Goal: Task Accomplishment & Management: Use online tool/utility

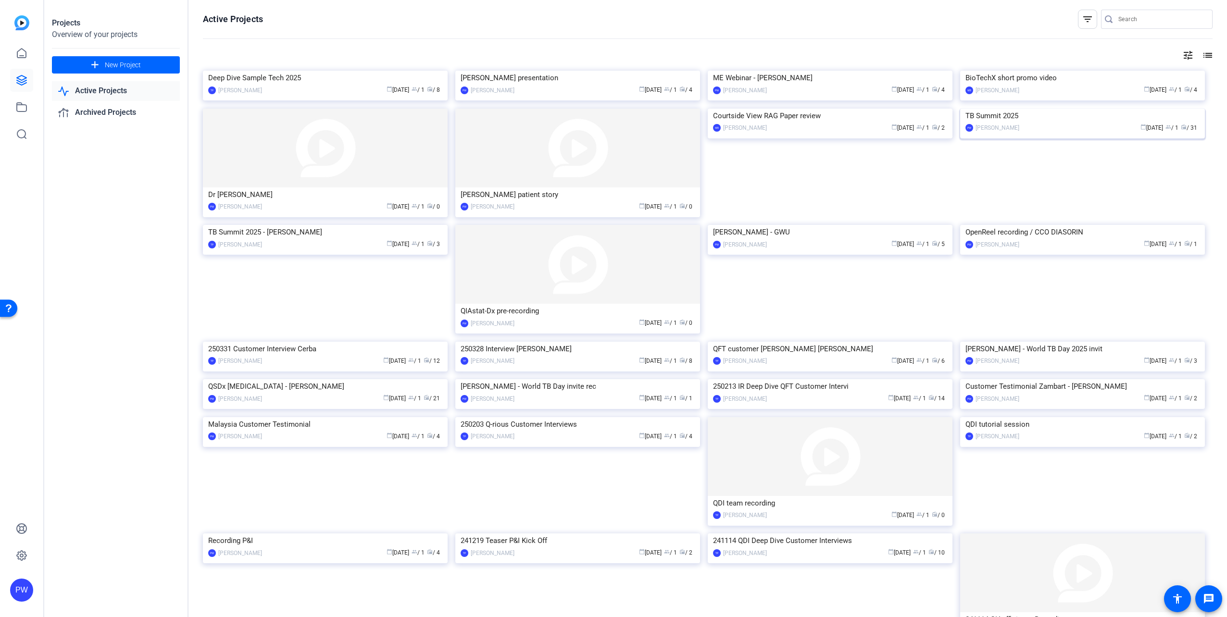
click at [1008, 109] on img at bounding box center [1082, 109] width 245 height 0
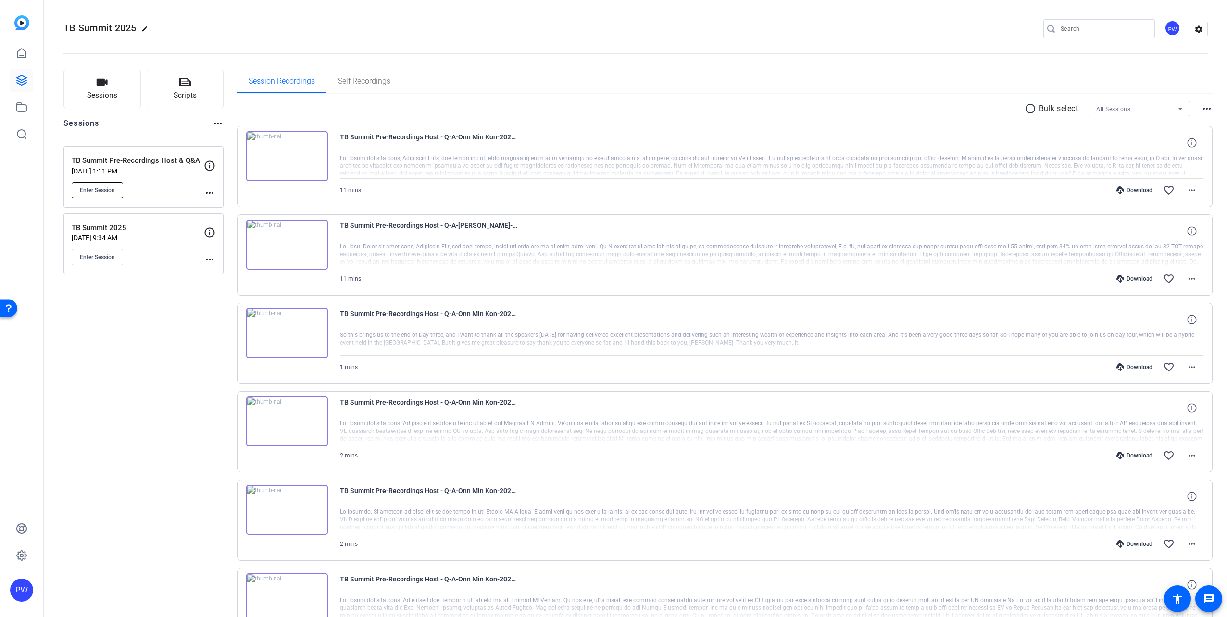
click at [102, 189] on span "Enter Session" at bounding box center [97, 190] width 35 height 8
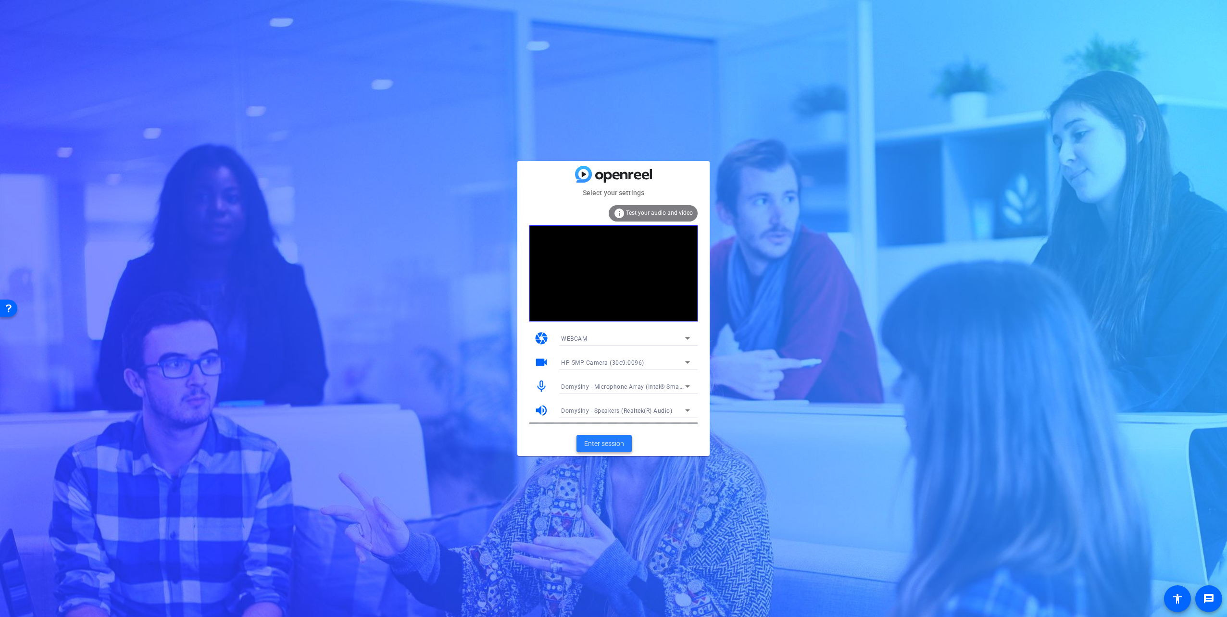
click at [602, 447] on span "Enter session" at bounding box center [604, 444] width 40 height 10
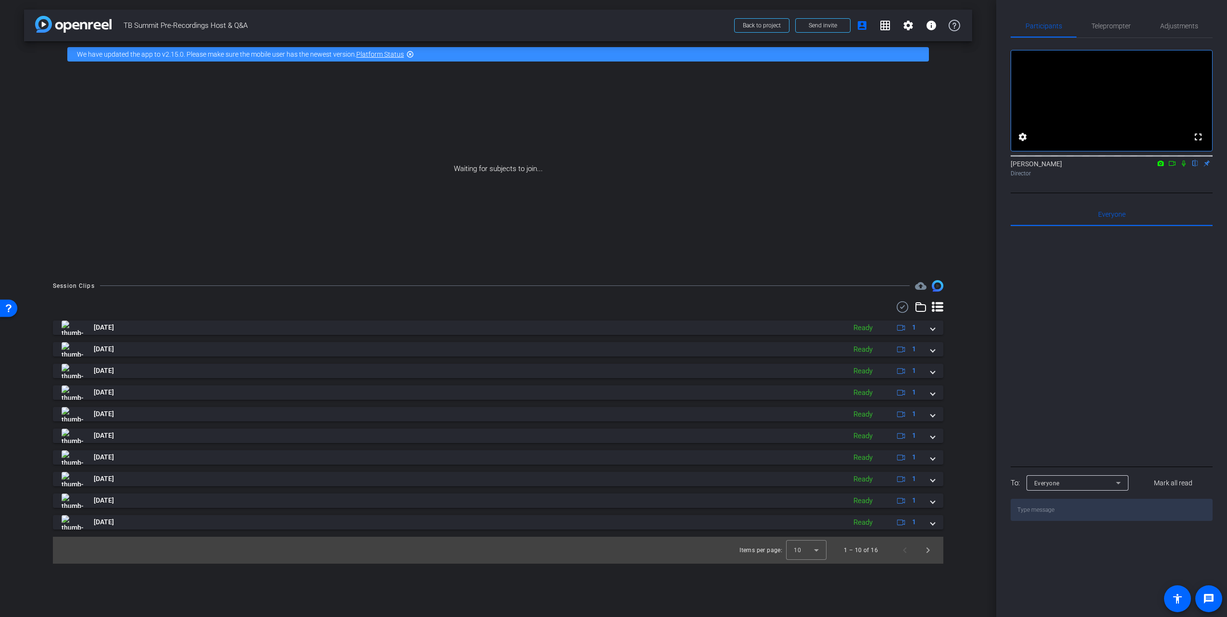
click at [1182, 167] on icon at bounding box center [1183, 164] width 4 height 6
click at [268, 227] on div "Waiting for subjects to join..." at bounding box center [498, 168] width 948 height 203
click at [814, 24] on span "Send invite" at bounding box center [822, 26] width 28 height 8
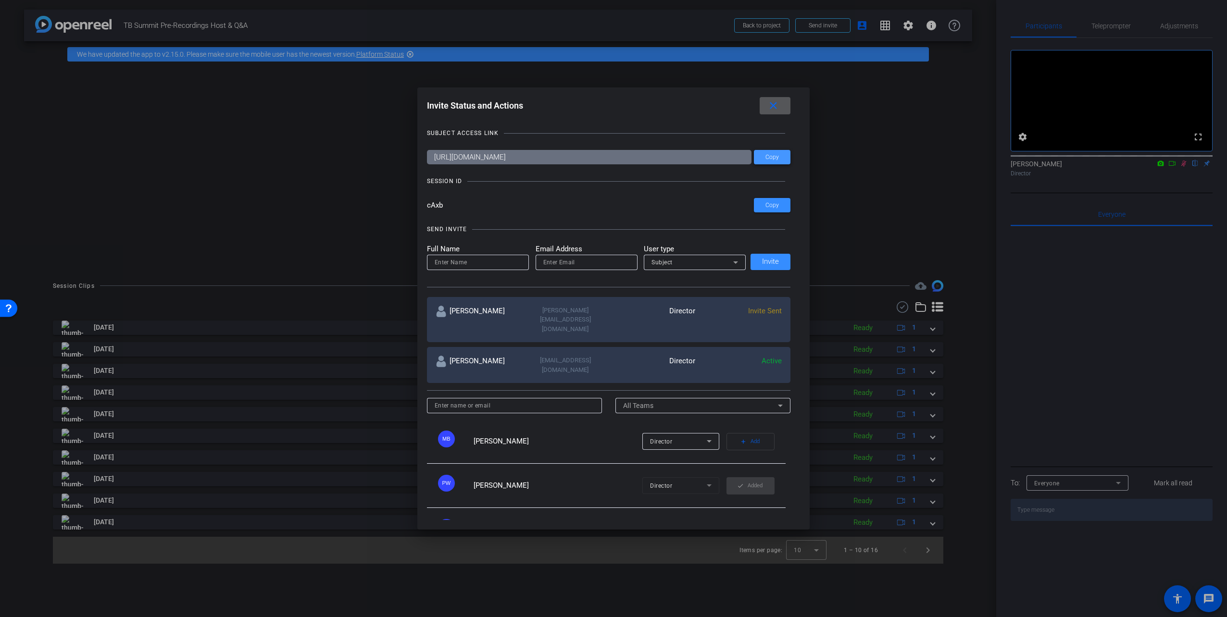
click at [767, 158] on span "Copy" at bounding box center [771, 157] width 13 height 7
click at [777, 212] on span at bounding box center [772, 205] width 37 height 23
click at [777, 99] on span at bounding box center [774, 105] width 31 height 23
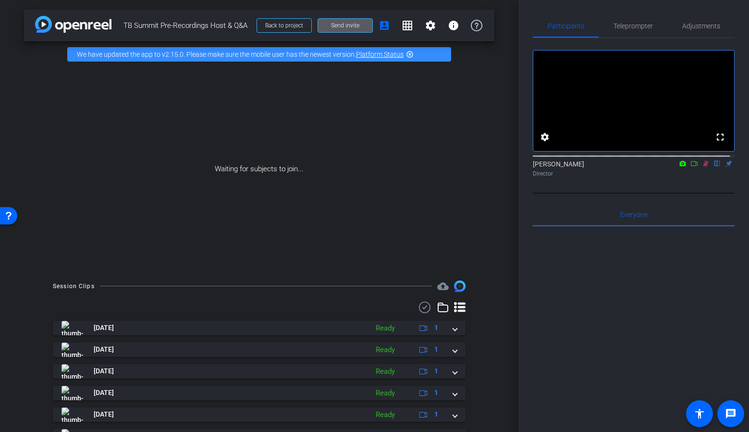
click at [702, 167] on icon at bounding box center [706, 163] width 8 height 7
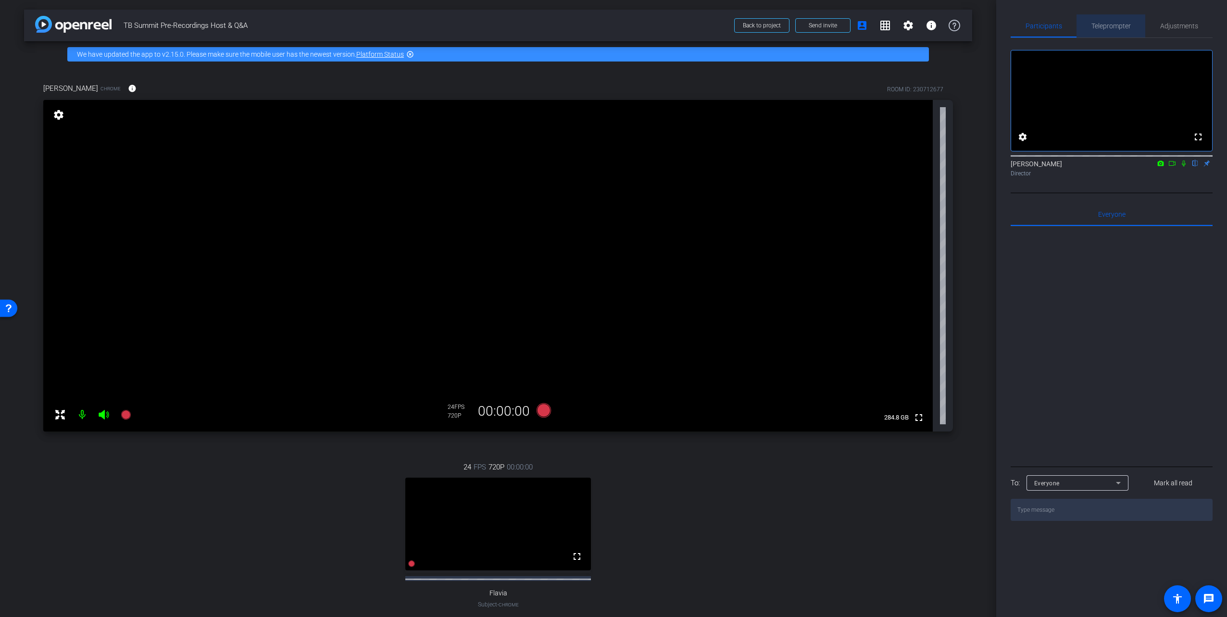
click at [1123, 23] on span "Teleprompter" at bounding box center [1110, 26] width 39 height 7
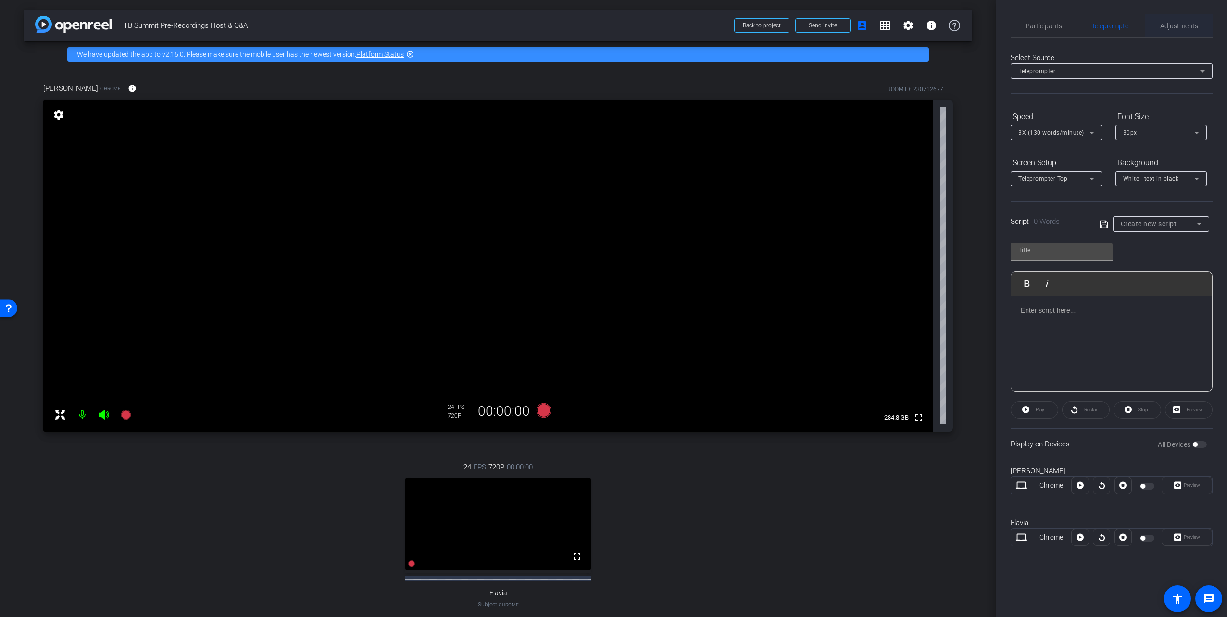
click at [1178, 26] on span "Adjustments" at bounding box center [1179, 26] width 38 height 7
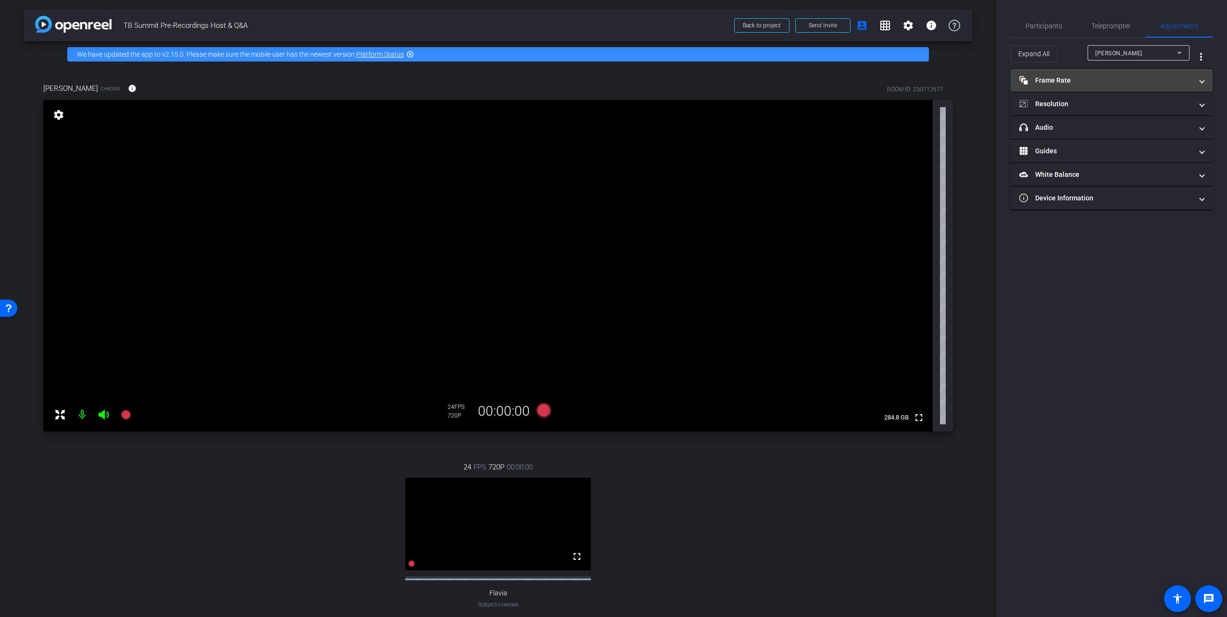
click at [1084, 81] on mat-panel-title "Frame Rate Frame Rate" at bounding box center [1105, 80] width 173 height 10
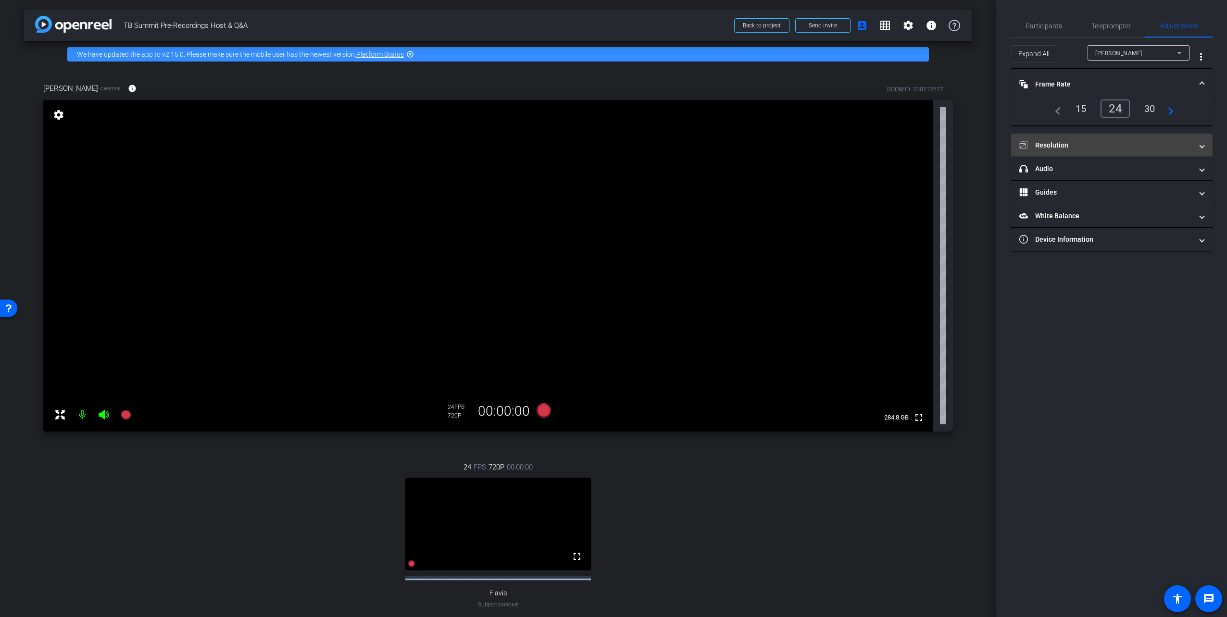
click at [1060, 138] on mat-expansion-panel-header "Resolution" at bounding box center [1111, 145] width 202 height 23
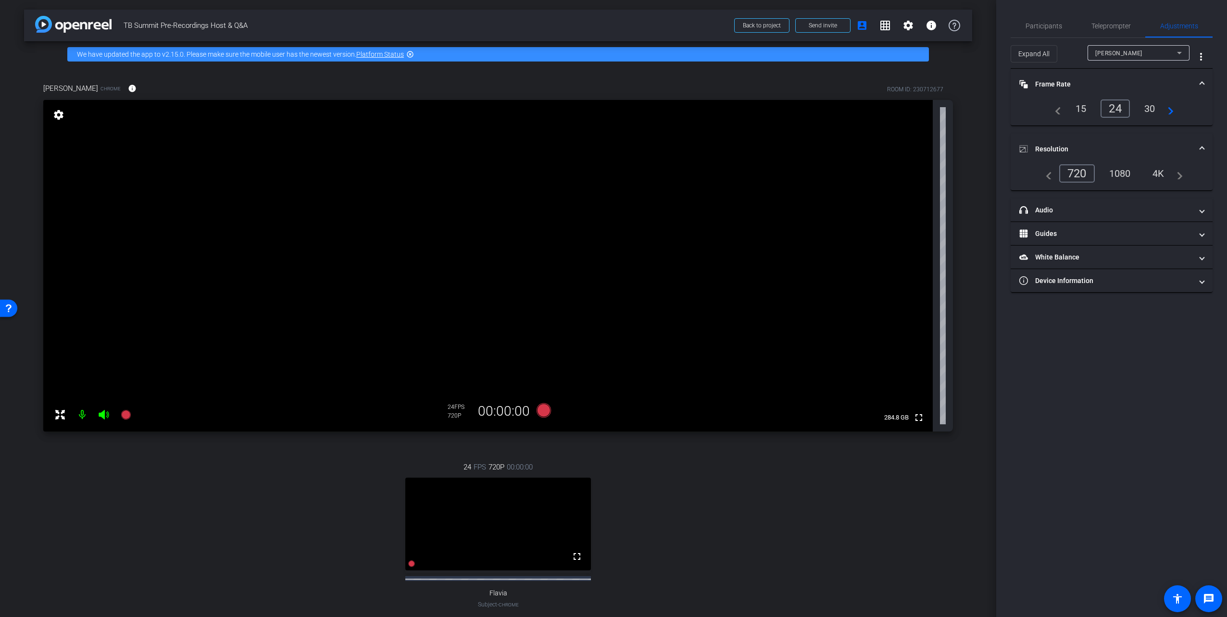
click at [1124, 175] on div "1080" at bounding box center [1120, 173] width 36 height 16
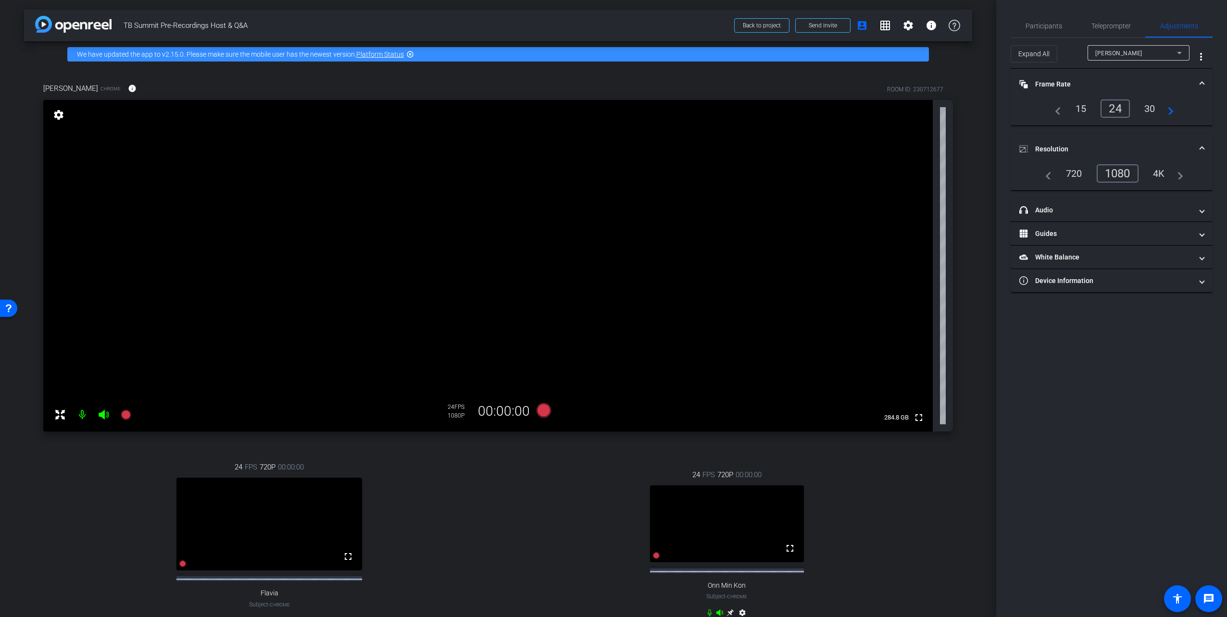
scroll to position [48, 0]
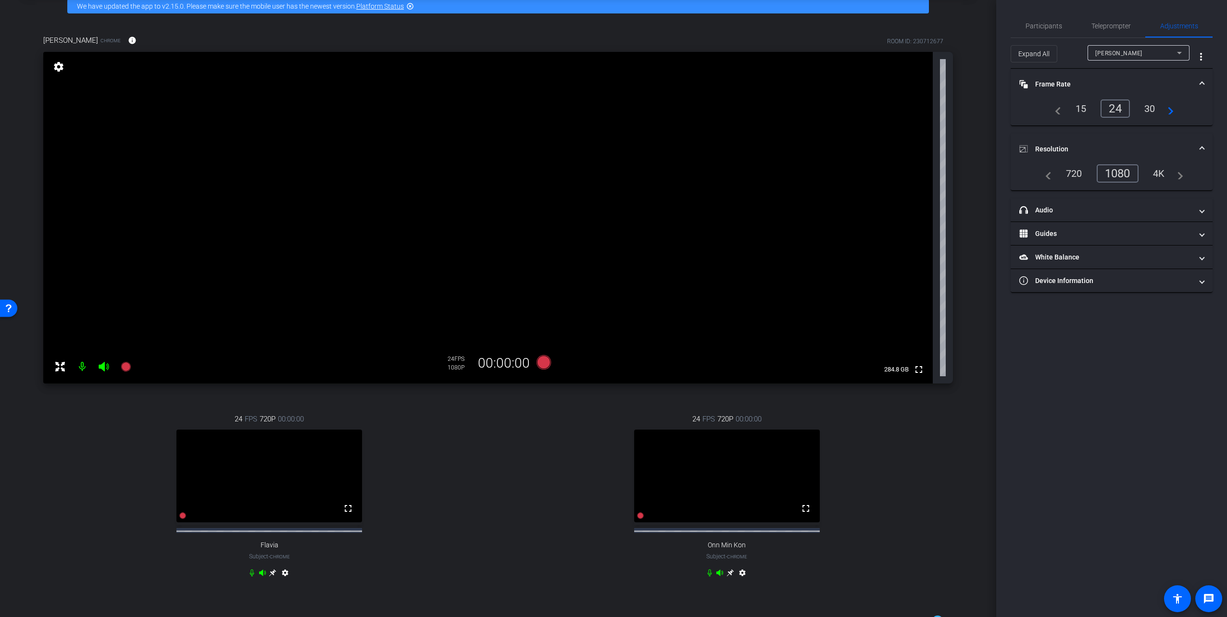
click at [739, 580] on mat-icon "settings" at bounding box center [742, 575] width 12 height 12
click at [1119, 170] on div "1080" at bounding box center [1120, 173] width 36 height 16
click at [1046, 27] on span "Participants" at bounding box center [1043, 26] width 37 height 7
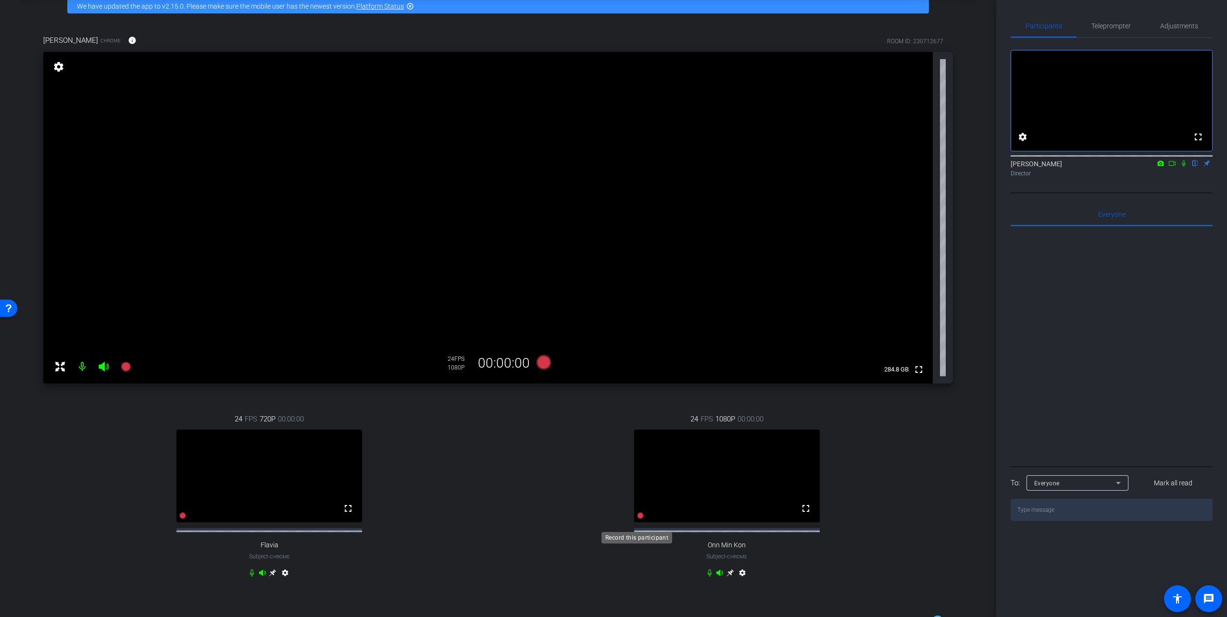
click at [637, 519] on icon at bounding box center [640, 515] width 7 height 7
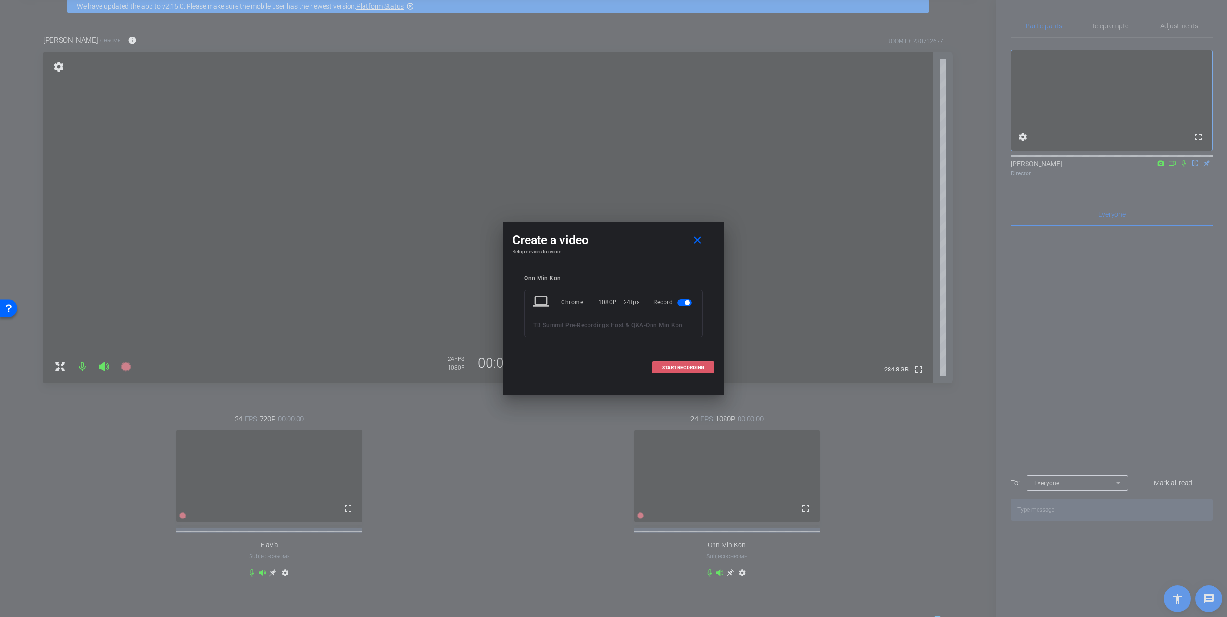
click at [661, 365] on span at bounding box center [683, 367] width 62 height 23
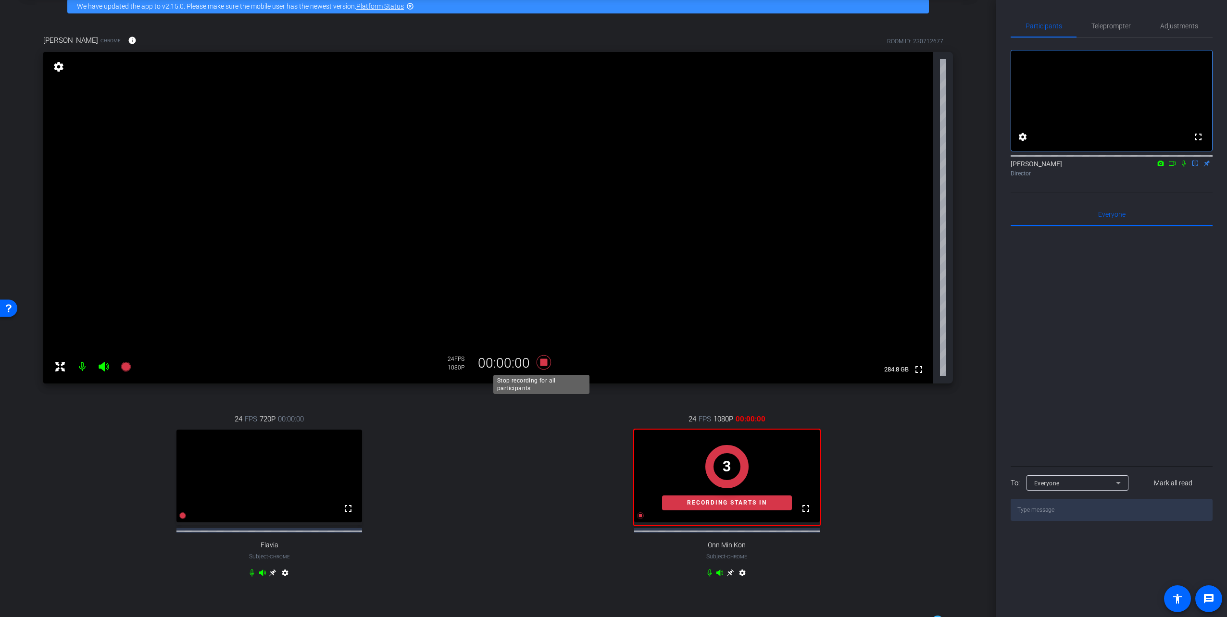
click at [544, 361] on icon at bounding box center [543, 362] width 14 height 14
click at [537, 361] on icon at bounding box center [543, 362] width 14 height 14
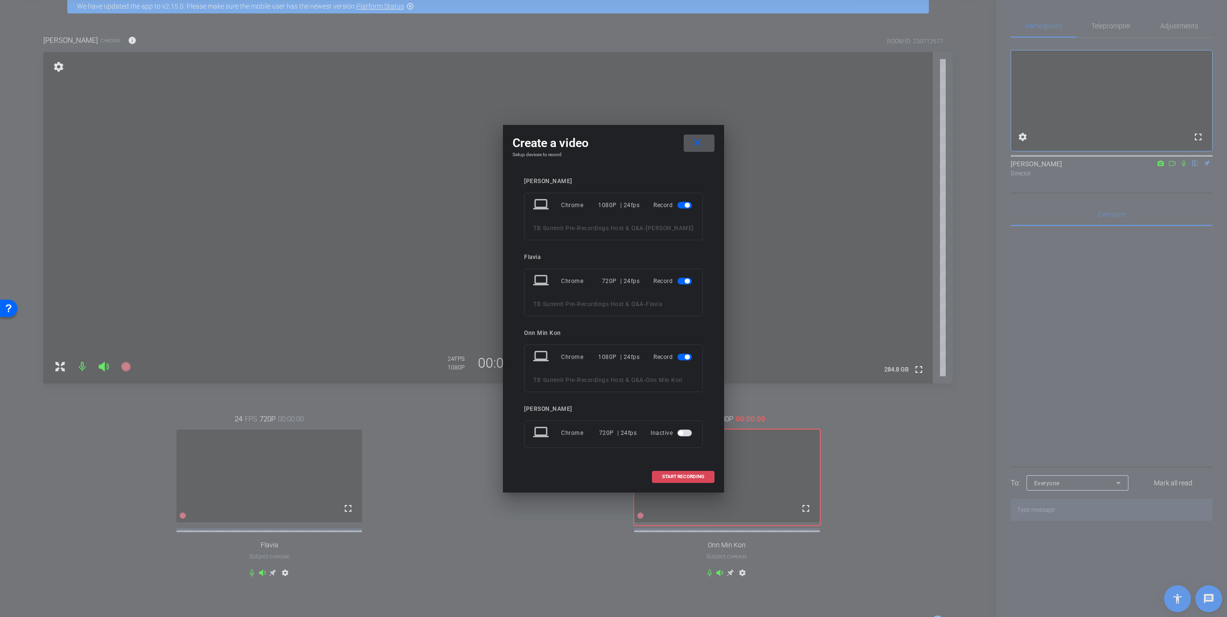
click at [683, 476] on span "START RECORDING" at bounding box center [683, 476] width 42 height 5
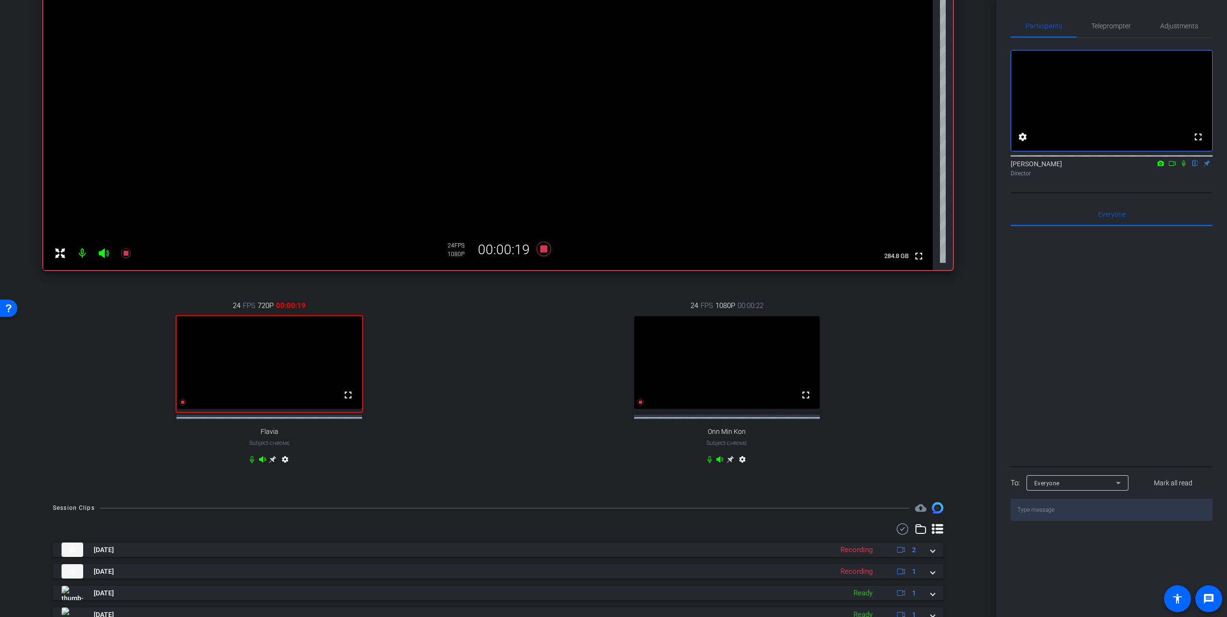
scroll to position [144, 0]
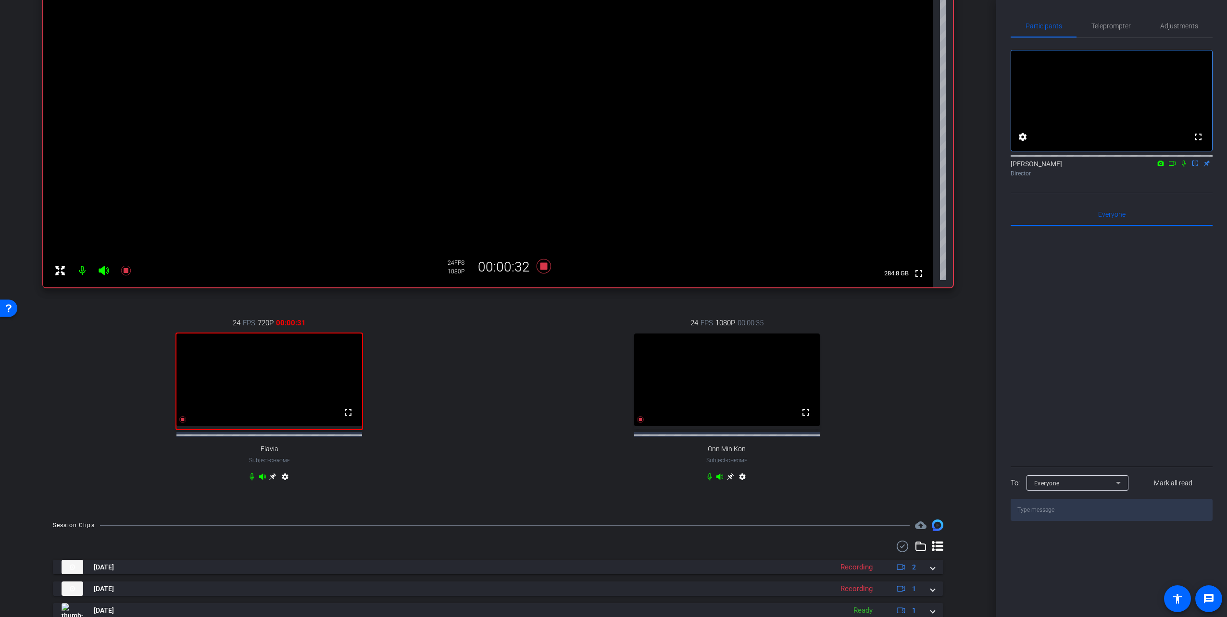
click at [1183, 167] on icon at bounding box center [1184, 163] width 8 height 7
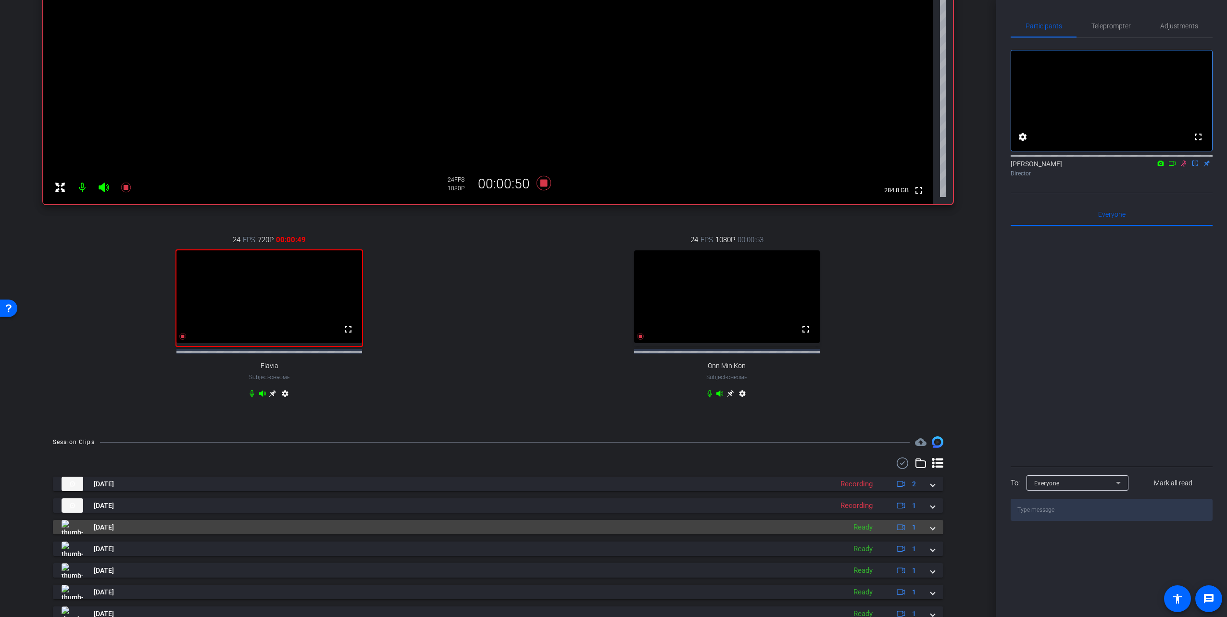
scroll to position [240, 0]
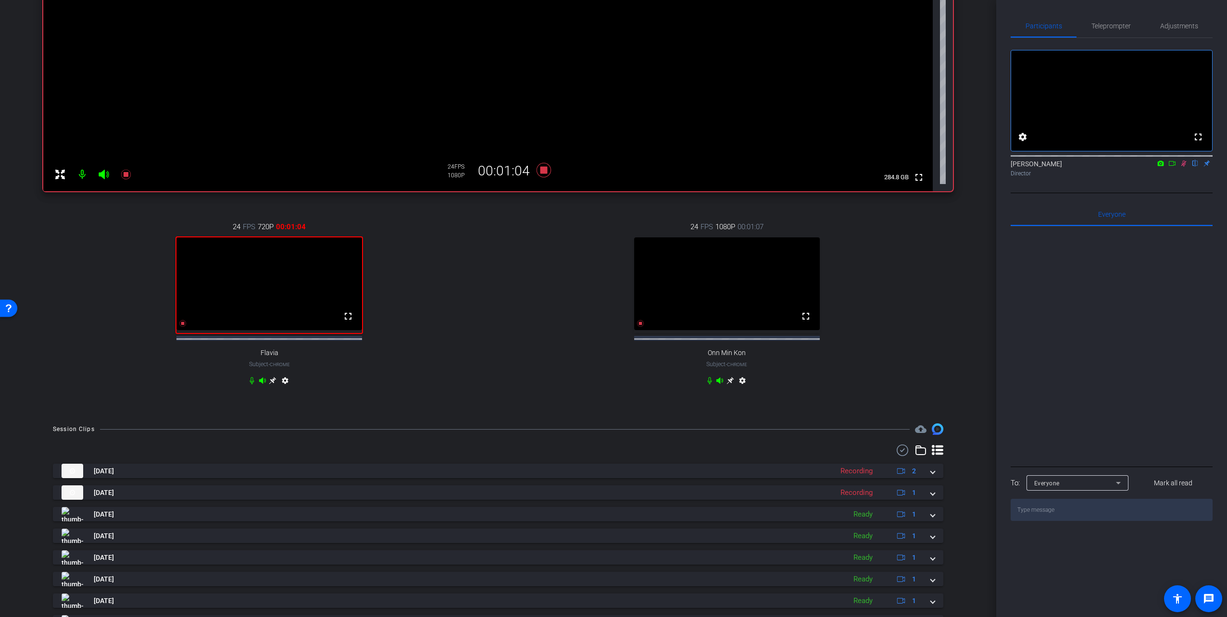
click at [90, 348] on div "24 FPS 720P 00:01:04 fullscreen Flavia Subject - Chrome settings" at bounding box center [269, 305] width 452 height 199
click at [931, 476] on span at bounding box center [933, 471] width 4 height 10
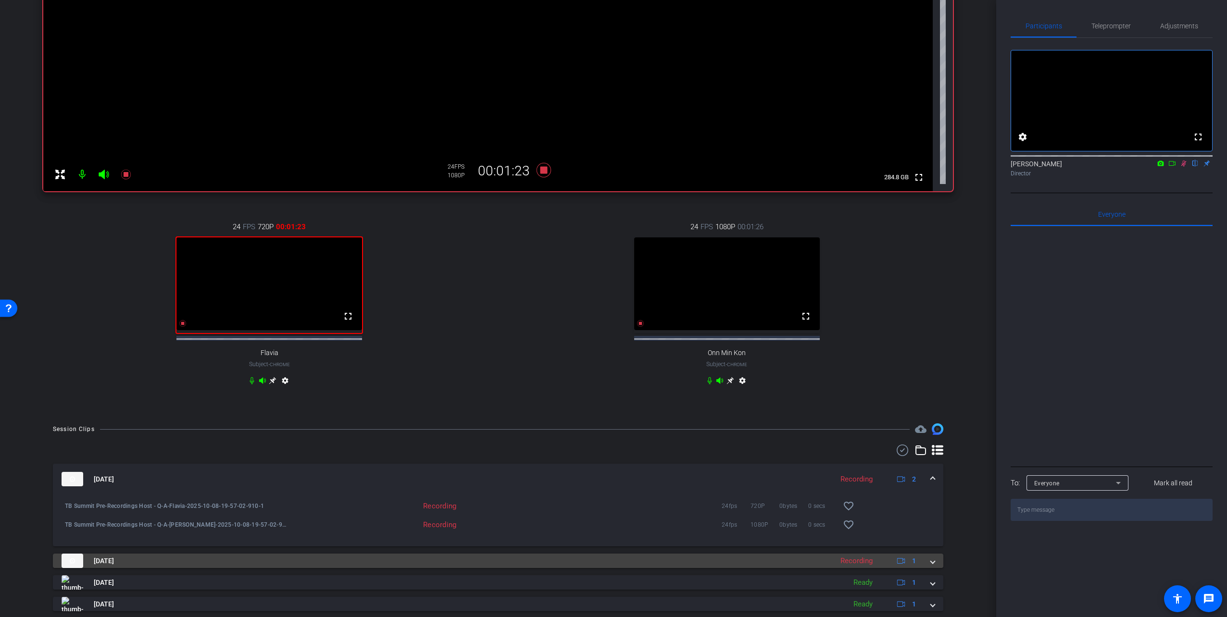
click at [477, 568] on mat-panel-title "Oct 8, 2025" at bounding box center [445, 561] width 766 height 14
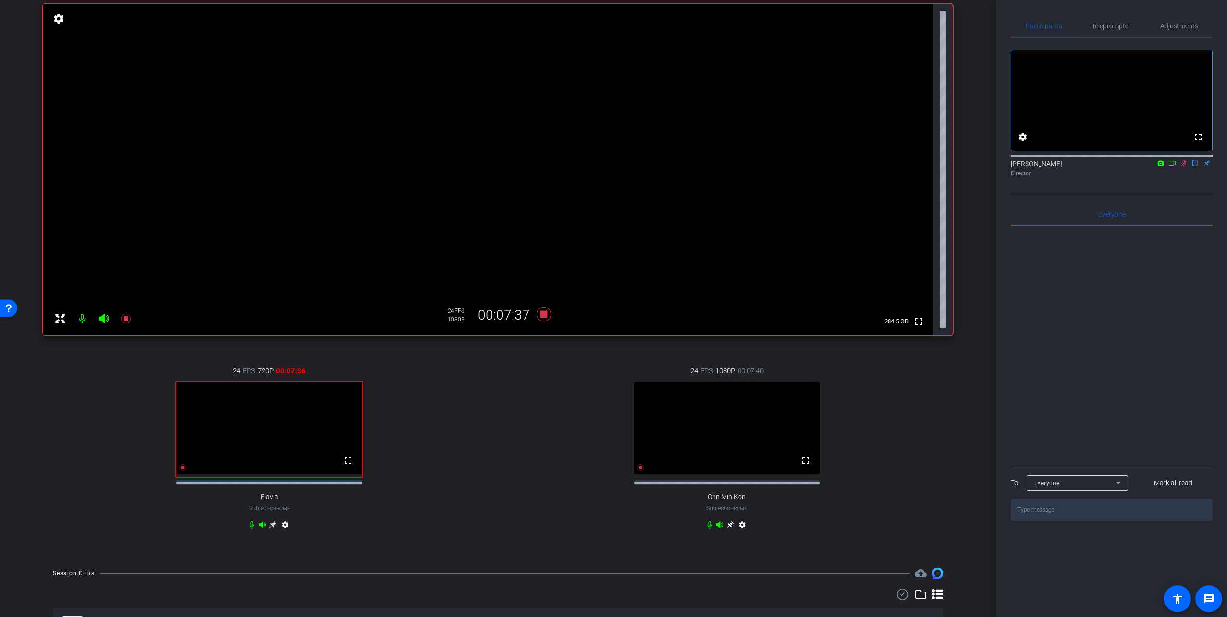
scroll to position [48, 0]
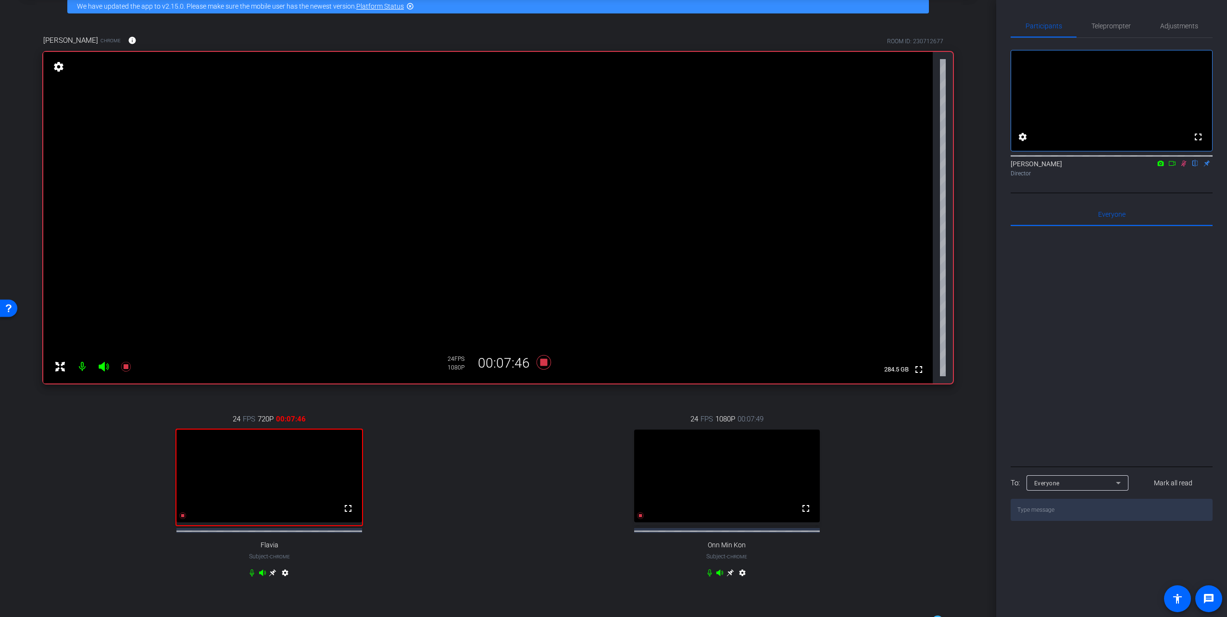
click at [253, 577] on icon at bounding box center [252, 573] width 8 height 8
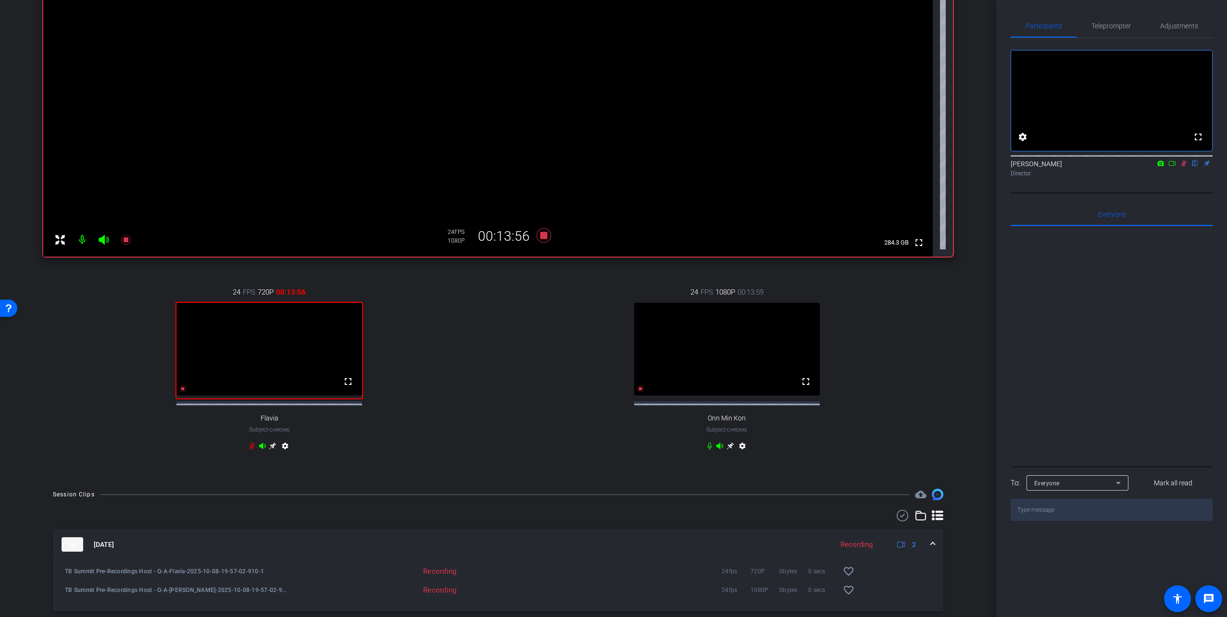
scroll to position [192, 0]
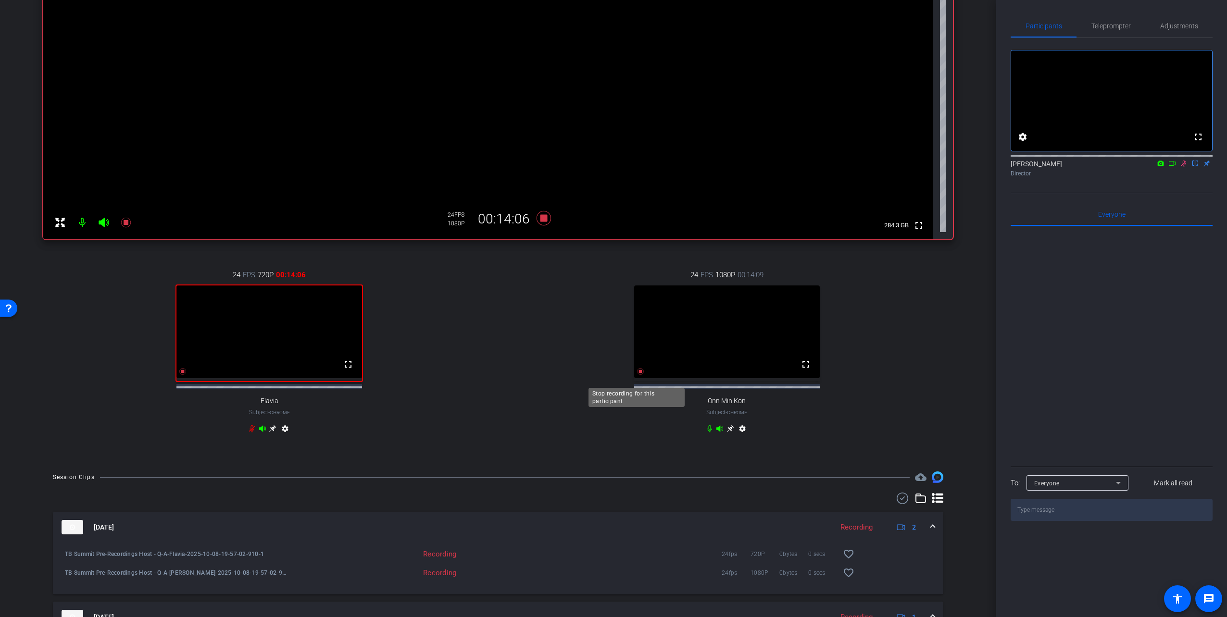
click at [636, 375] on icon at bounding box center [640, 372] width 8 height 8
click at [127, 224] on icon at bounding box center [126, 223] width 10 height 10
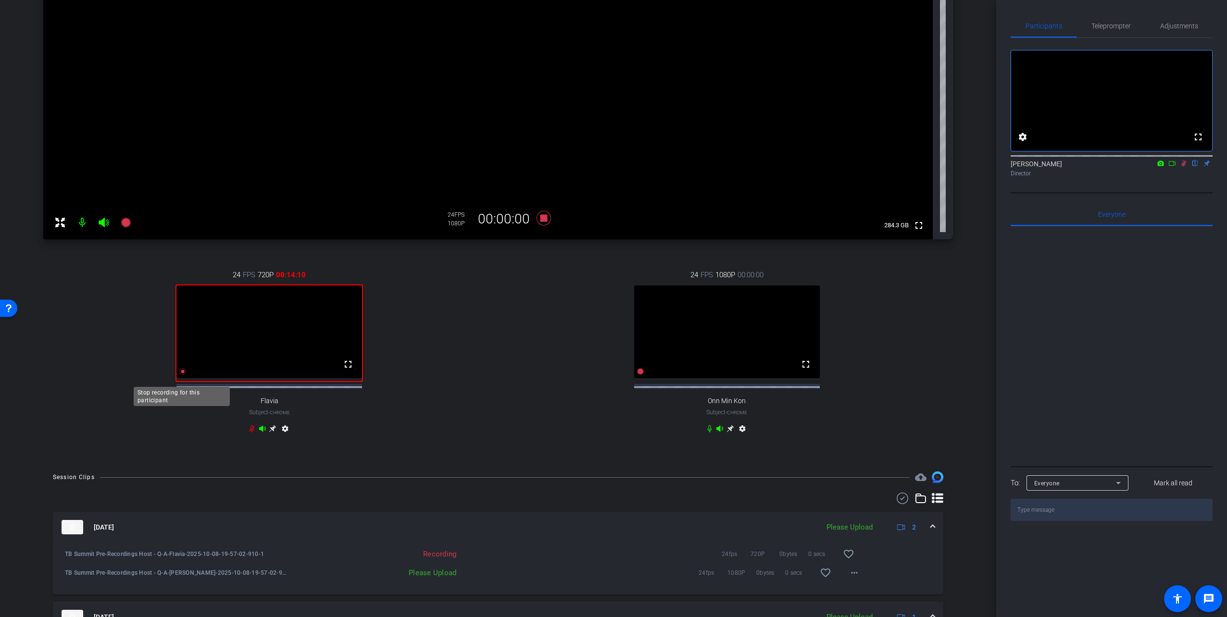
click at [183, 375] on icon at bounding box center [183, 371] width 7 height 7
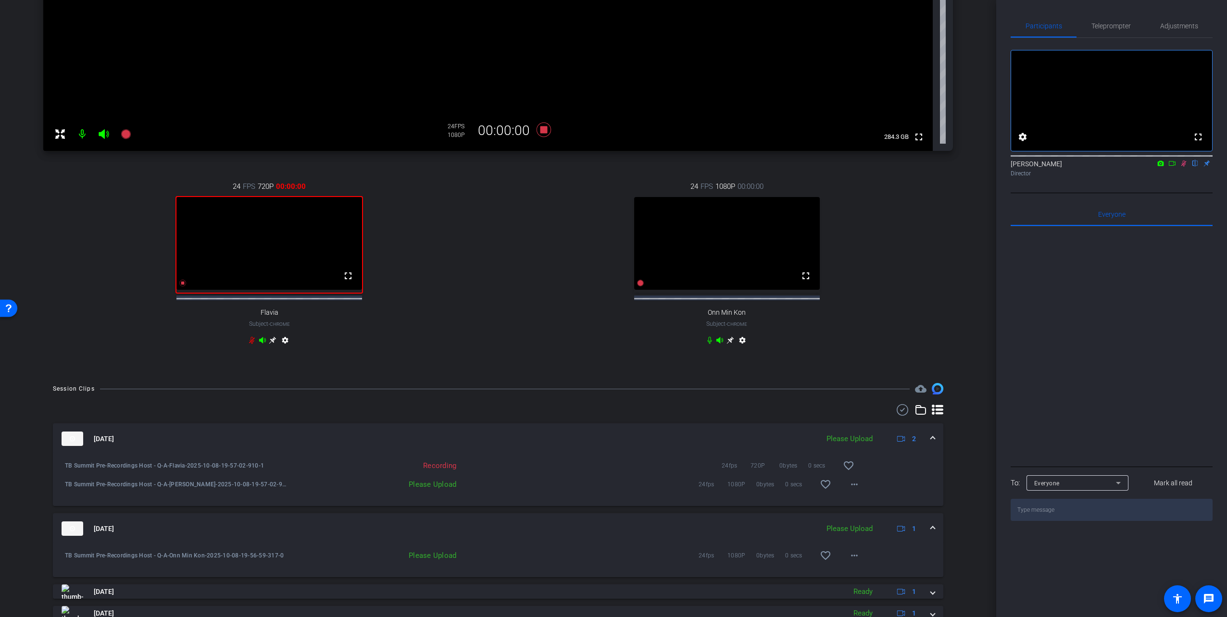
scroll to position [288, 0]
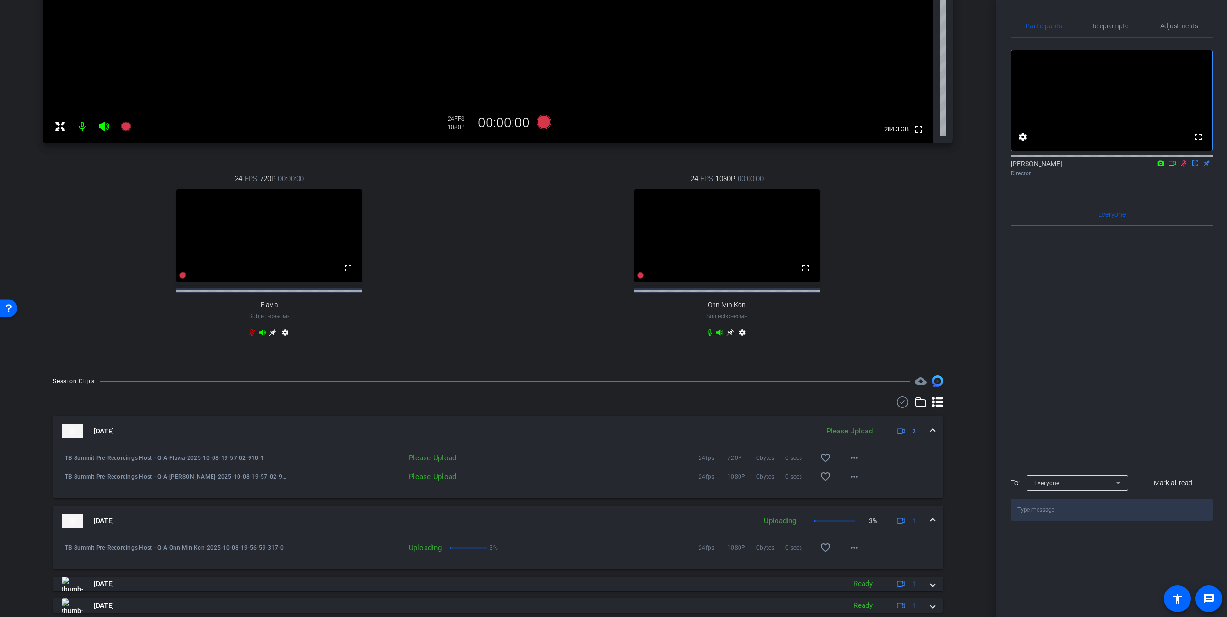
click at [1185, 167] on icon at bounding box center [1184, 163] width 8 height 7
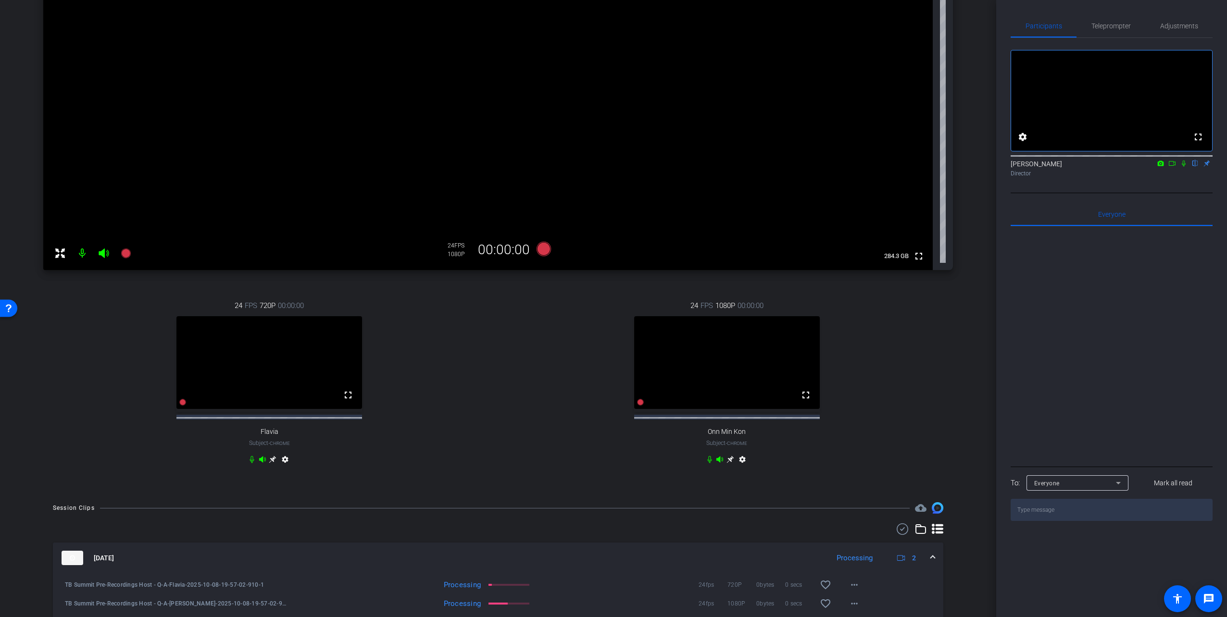
scroll to position [144, 0]
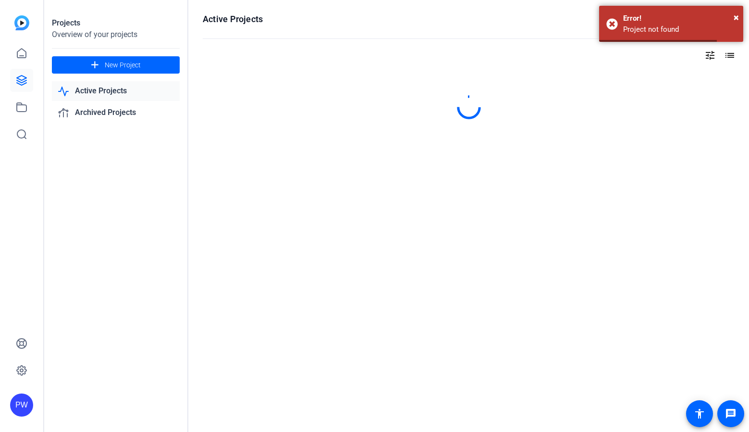
click at [101, 90] on link "Active Projects" at bounding box center [116, 91] width 128 height 20
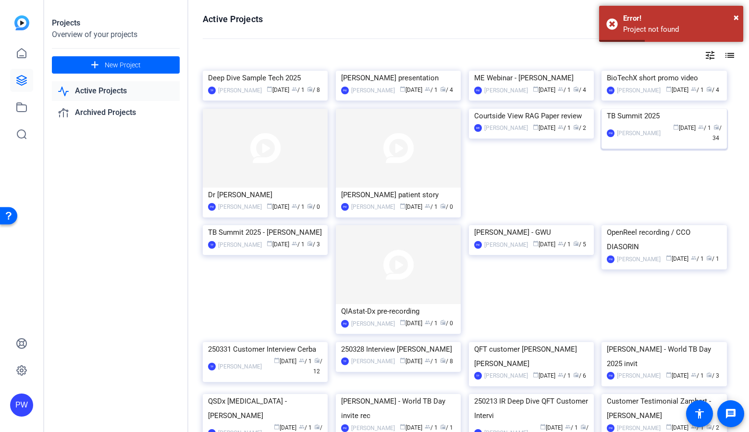
click at [648, 109] on img at bounding box center [664, 109] width 125 height 0
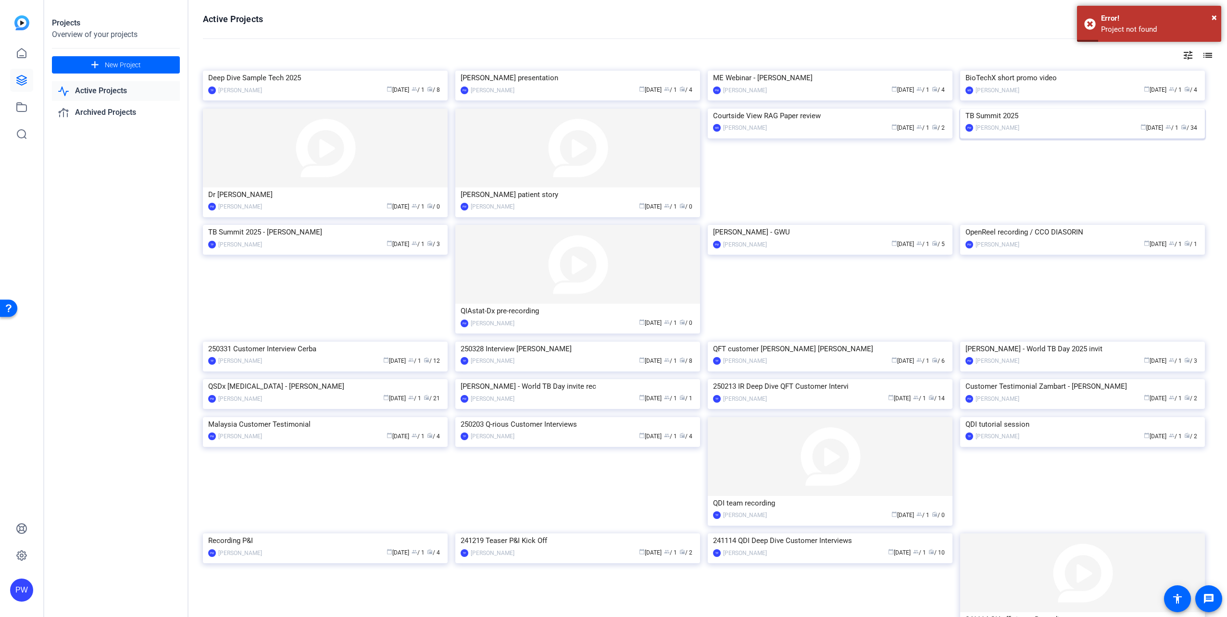
click at [1031, 109] on img at bounding box center [1082, 109] width 245 height 0
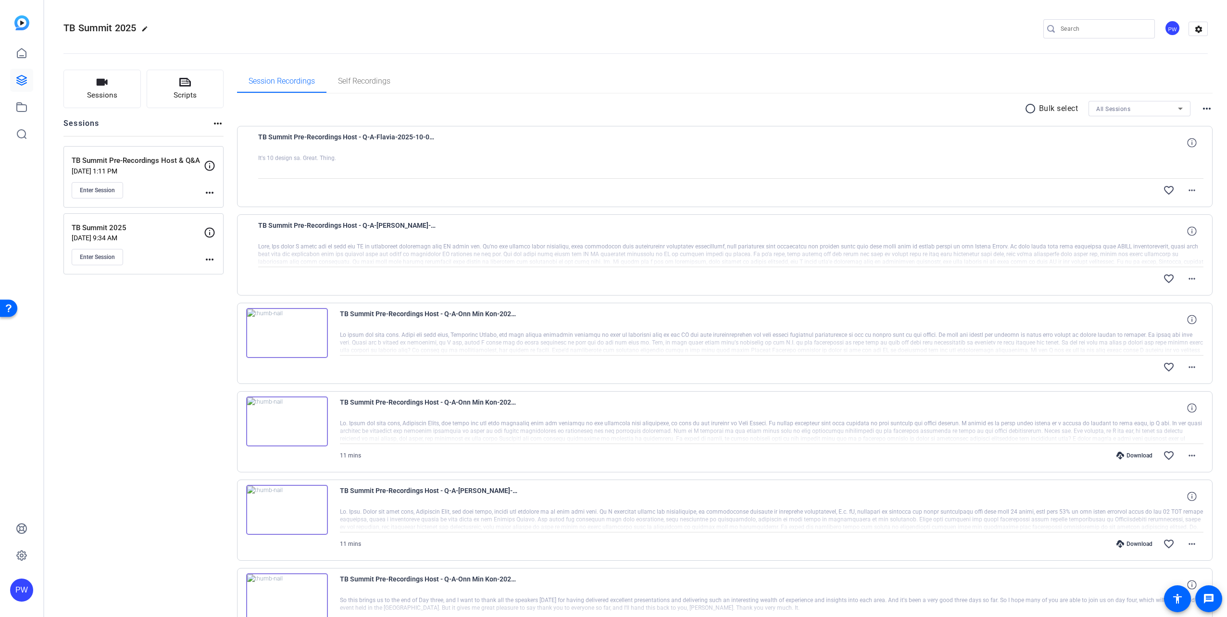
click at [282, 327] on img at bounding box center [287, 333] width 82 height 50
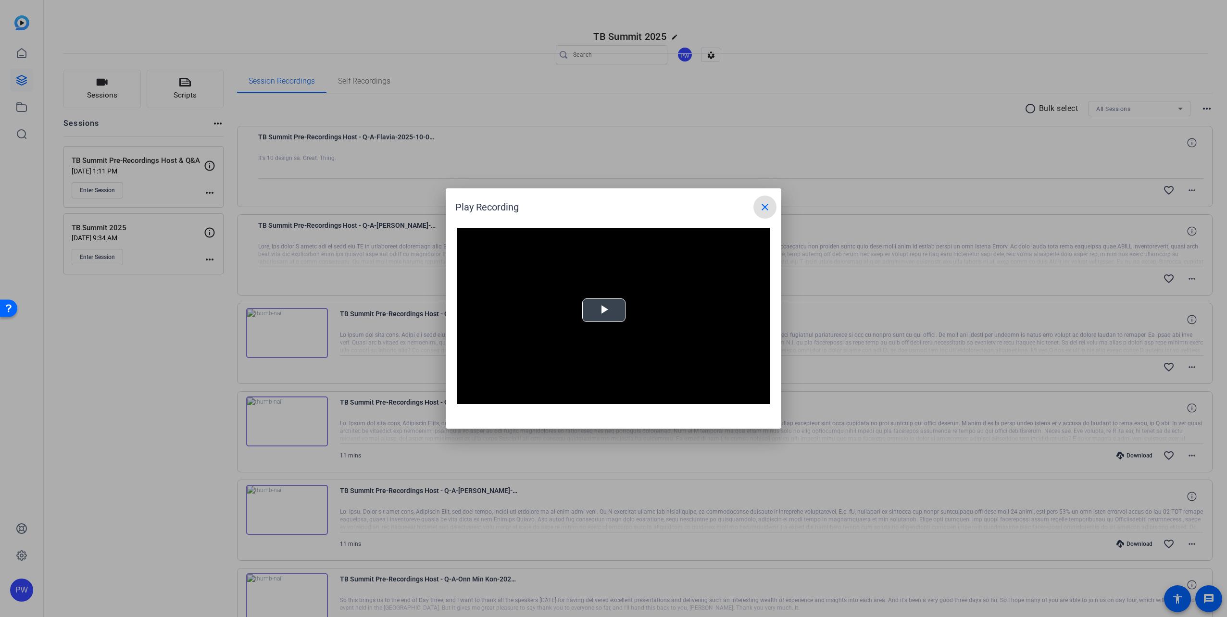
click at [604, 310] on span "Video Player" at bounding box center [604, 310] width 0 height 0
click at [532, 390] on div "Loaded : 100.00% 02:11 00:00" at bounding box center [601, 397] width 211 height 14
click at [602, 392] on div "Loaded : 100.00% 07:10 02:12" at bounding box center [601, 397] width 211 height 14
click at [764, 209] on mat-icon "close" at bounding box center [765, 207] width 12 height 12
